Goal: Task Accomplishment & Management: Use online tool/utility

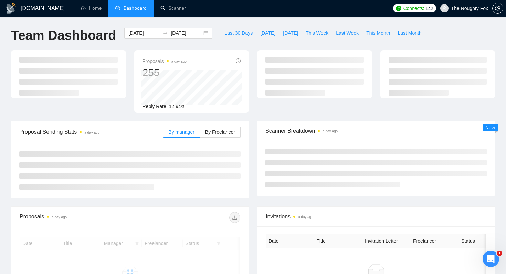
click at [162, 19] on div "[DOMAIN_NAME] Home Dashboard Scanner Connects: 142 The Noughty Fox Team Dashboa…" at bounding box center [253, 189] width 506 height 378
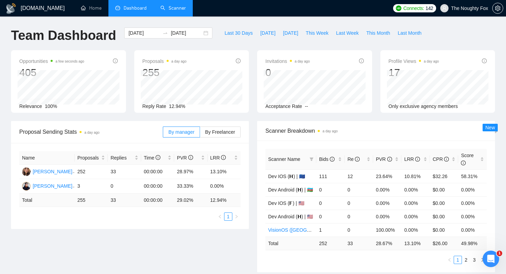
click at [175, 11] on link "Scanner" at bounding box center [172, 8] width 25 height 6
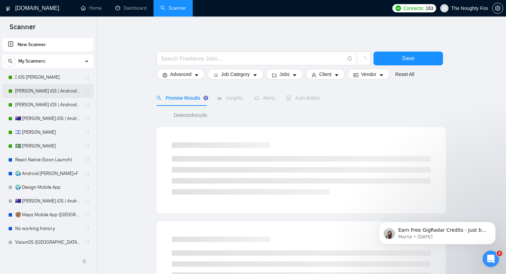
click at [31, 89] on link "[PERSON_NAME] iOS | Android | RN" at bounding box center [47, 91] width 65 height 14
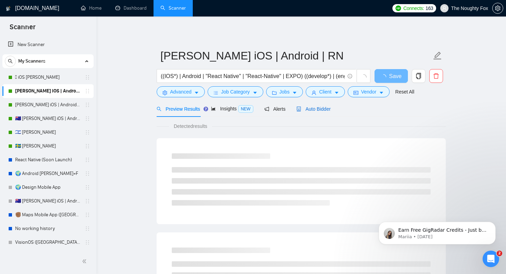
click at [325, 110] on span "Auto Bidder" at bounding box center [314, 109] width 34 height 6
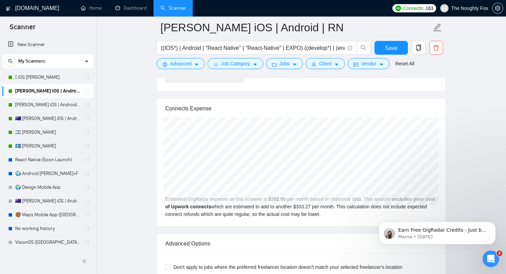
scroll to position [1470, 0]
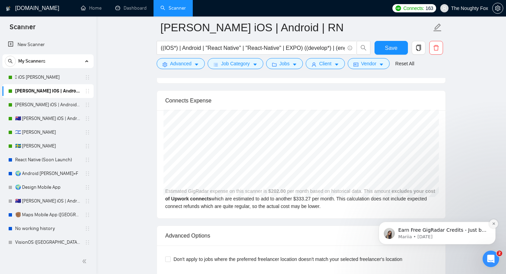
click at [494, 225] on icon "Dismiss notification" at bounding box center [494, 224] width 4 height 4
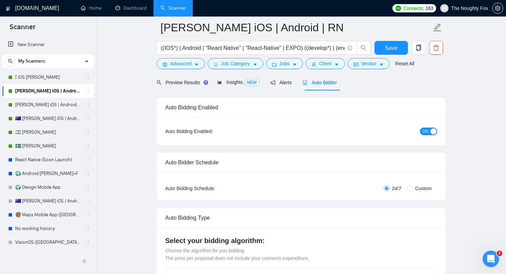
scroll to position [0, 0]
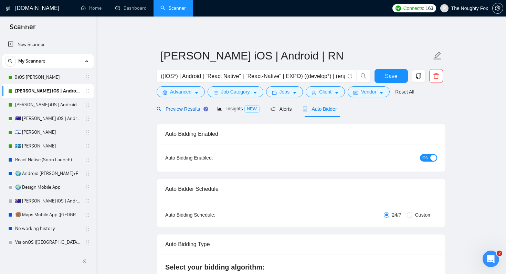
click at [173, 110] on span "Preview Results" at bounding box center [182, 109] width 50 height 6
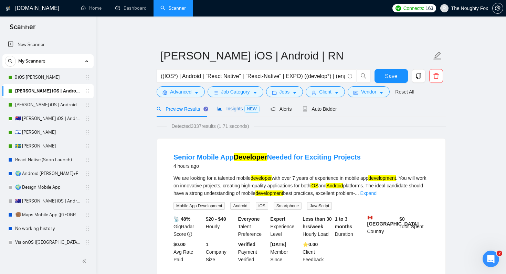
click at [243, 112] on div "Insights NEW" at bounding box center [238, 109] width 42 height 8
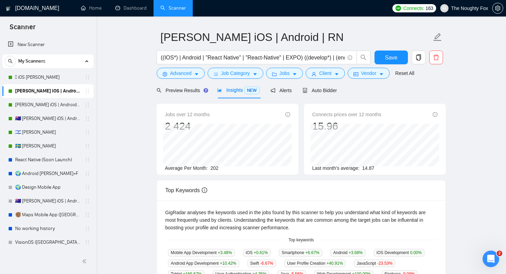
scroll to position [19, 0]
click at [47, 107] on link "[PERSON_NAME] iOS | Android (Fixed)" at bounding box center [47, 105] width 65 height 14
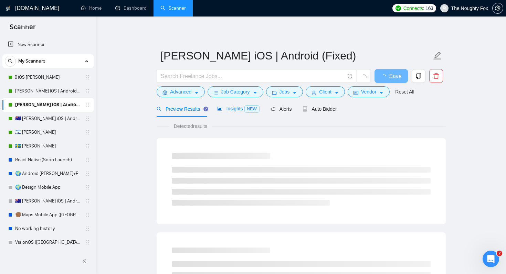
click at [236, 110] on span "Insights NEW" at bounding box center [238, 109] width 42 height 6
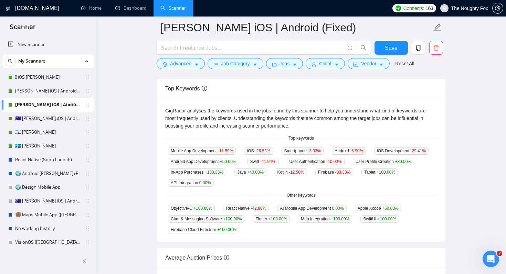
scroll to position [102, 0]
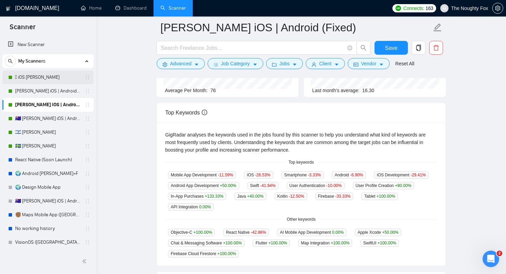
click at [37, 78] on link " iOS [PERSON_NAME]" at bounding box center [47, 78] width 65 height 14
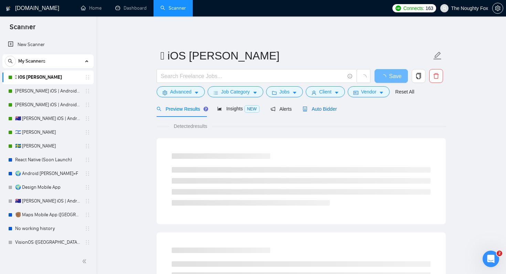
click at [324, 112] on span "Auto Bidder" at bounding box center [320, 109] width 34 height 6
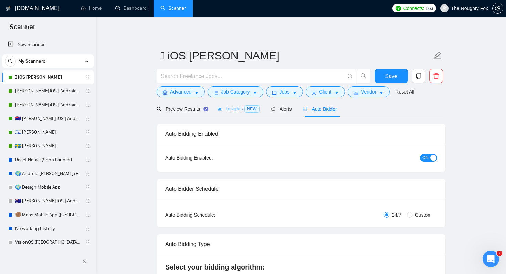
click at [237, 117] on div "Insights NEW" at bounding box center [238, 109] width 42 height 16
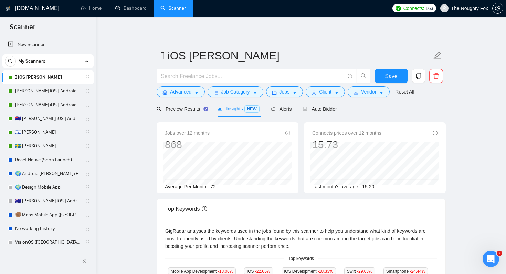
click at [464, 8] on span "The Noughty Fox" at bounding box center [469, 8] width 37 height 0
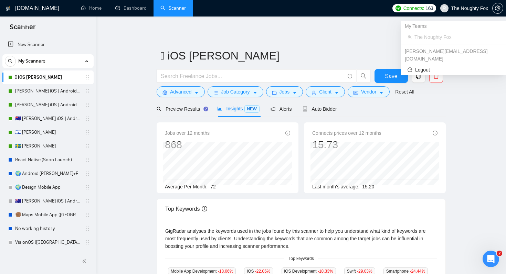
click at [491, 7] on span "The Noughty Fox" at bounding box center [464, 8] width 56 height 22
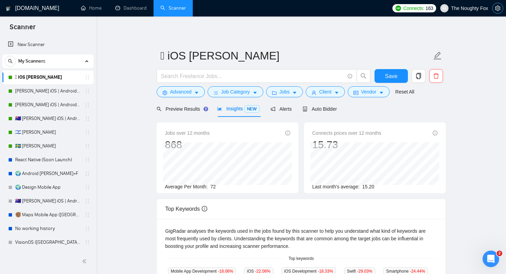
click at [500, 10] on icon "setting" at bounding box center [497, 9] width 5 height 6
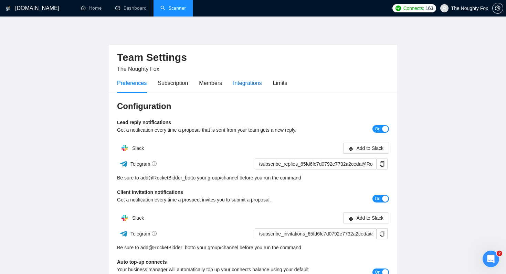
click at [245, 81] on div "Integrations" at bounding box center [247, 83] width 29 height 9
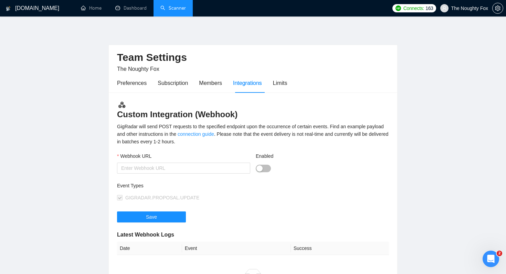
click at [275, 80] on div "Preferences Subscription Members Integrations Limits" at bounding box center [202, 83] width 170 height 20
click at [280, 83] on div "Limits" at bounding box center [280, 83] width 14 height 9
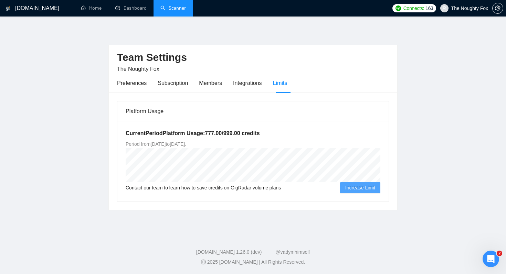
click at [32, 6] on h1 "[DOMAIN_NAME]" at bounding box center [37, 8] width 44 height 17
